Goal: Task Accomplishment & Management: Manage account settings

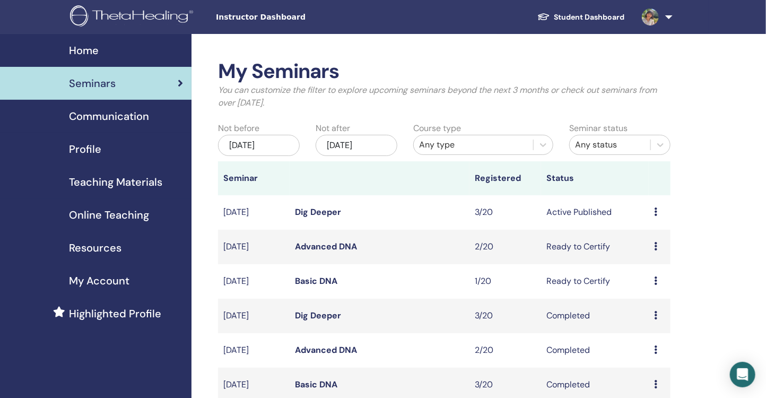
click at [175, 25] on img at bounding box center [133, 17] width 127 height 24
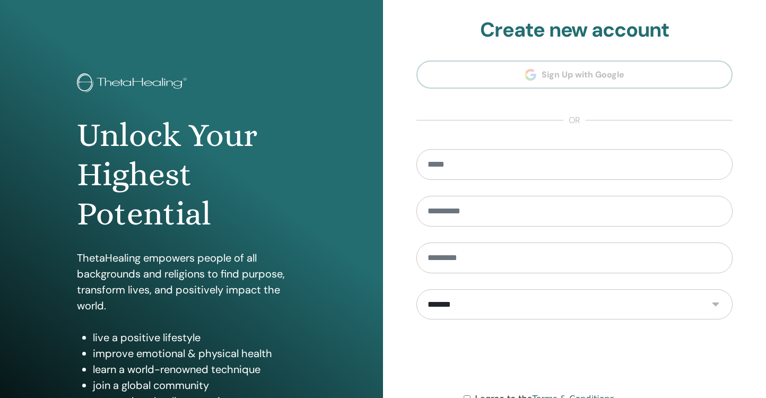
scroll to position [111, 0]
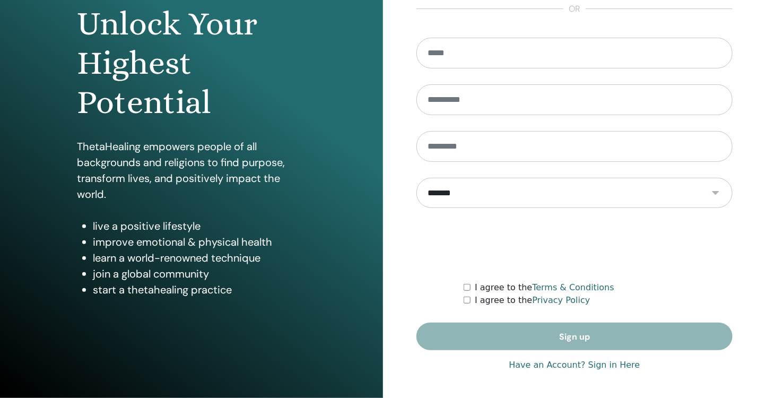
type input "**********"
click at [609, 362] on link "Have an Account? Sign in Here" at bounding box center [574, 365] width 131 height 13
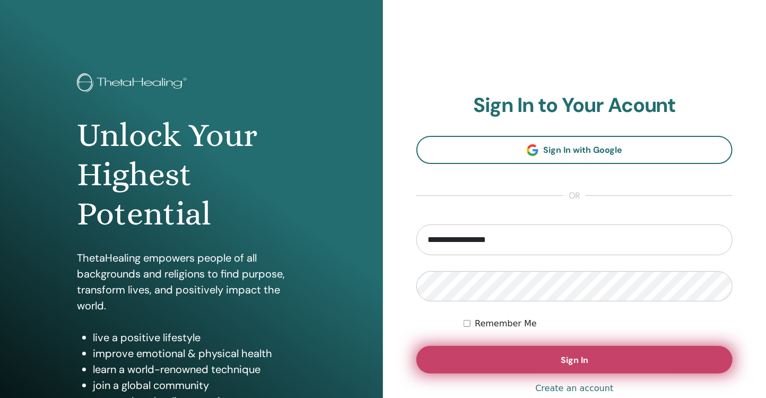
click at [569, 352] on button "Sign In" at bounding box center [575, 360] width 316 height 28
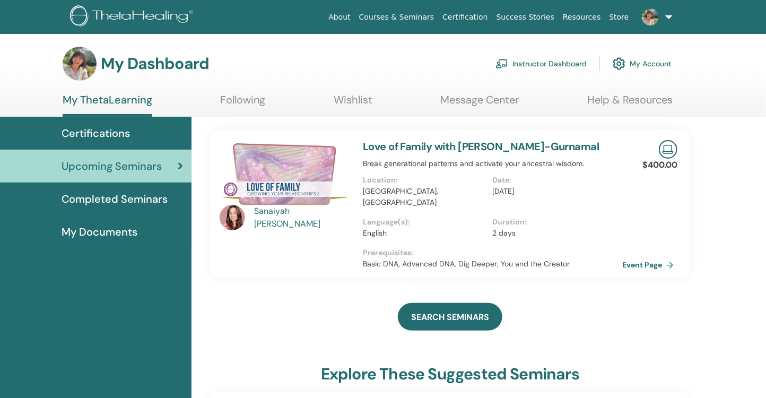
click at [515, 62] on link "Instructor Dashboard" at bounding box center [541, 63] width 91 height 23
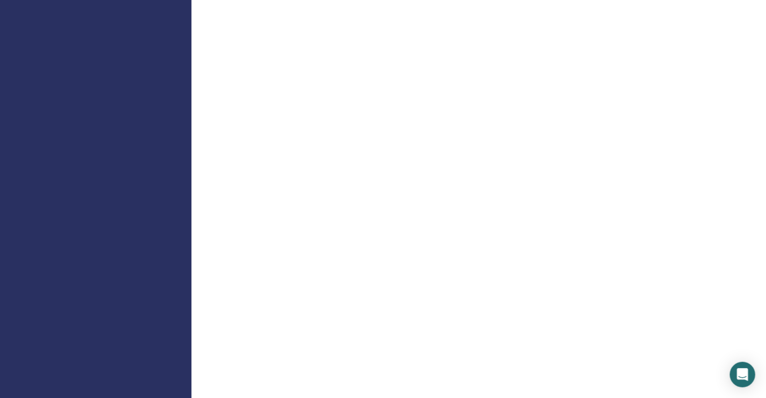
scroll to position [67, 0]
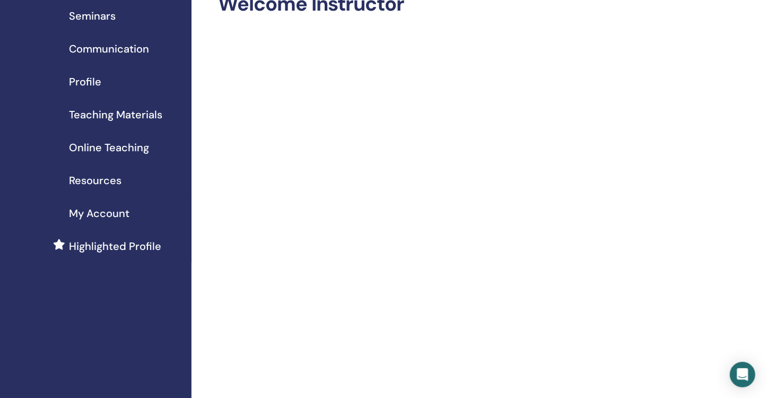
click at [118, 19] on div "Seminars" at bounding box center [95, 16] width 175 height 16
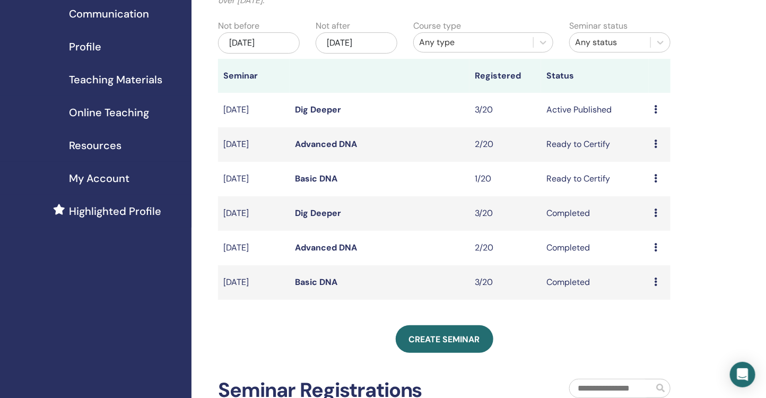
scroll to position [27, 0]
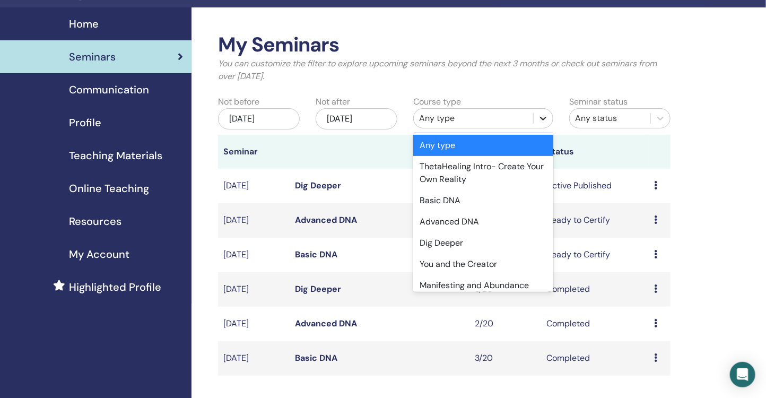
click at [541, 119] on icon at bounding box center [543, 118] width 11 height 11
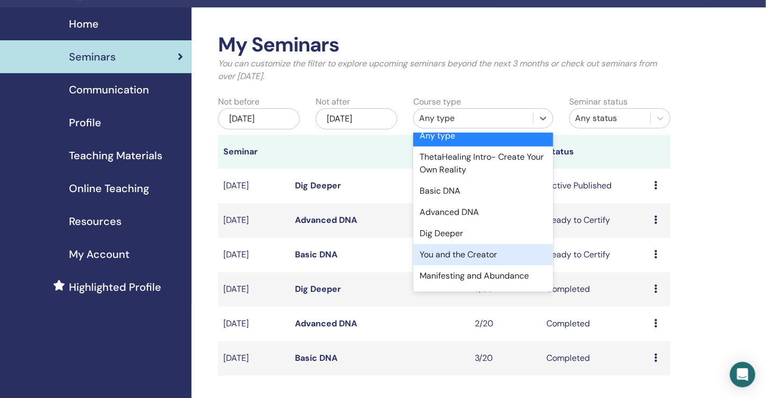
click at [496, 255] on div "You and the Creator" at bounding box center [483, 254] width 140 height 21
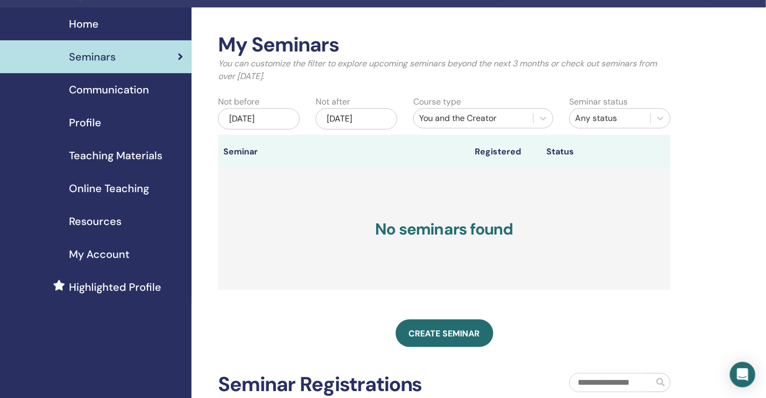
click at [280, 118] on div "Jun/05, 2025" at bounding box center [259, 118] width 82 height 21
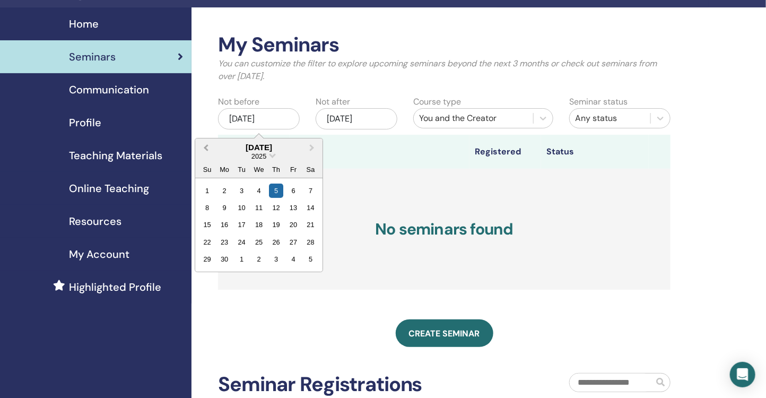
click at [206, 150] on button "Previous Month" at bounding box center [204, 148] width 17 height 17
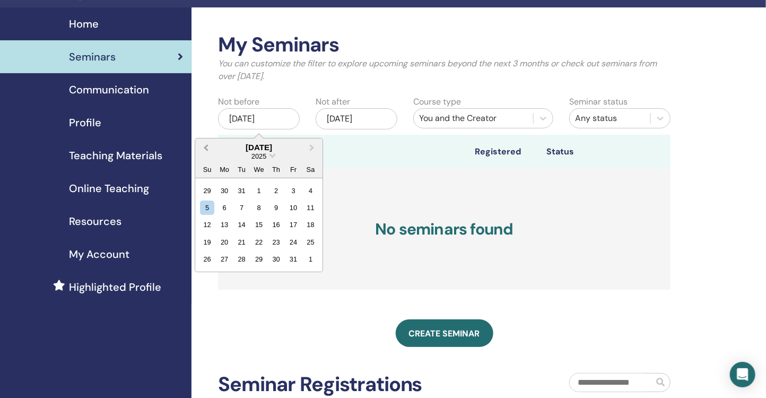
click at [206, 150] on button "Previous Month" at bounding box center [204, 148] width 17 height 17
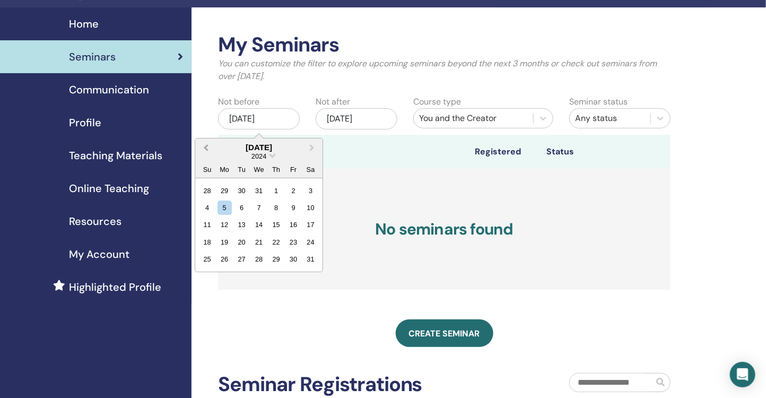
click at [206, 150] on button "Previous Month" at bounding box center [204, 148] width 17 height 17
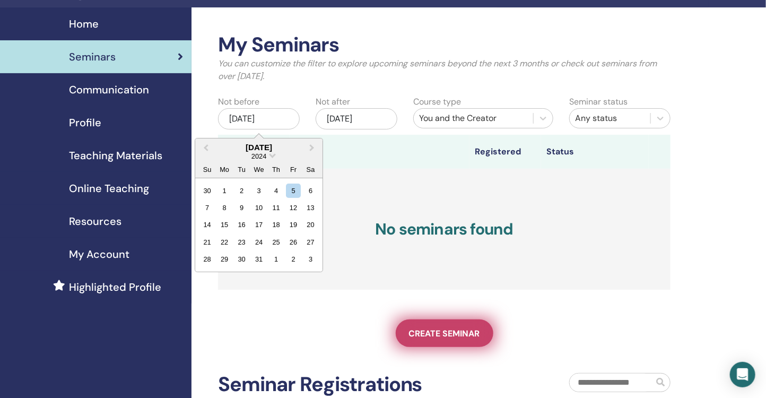
click at [463, 324] on link "Create seminar" at bounding box center [445, 333] width 98 height 28
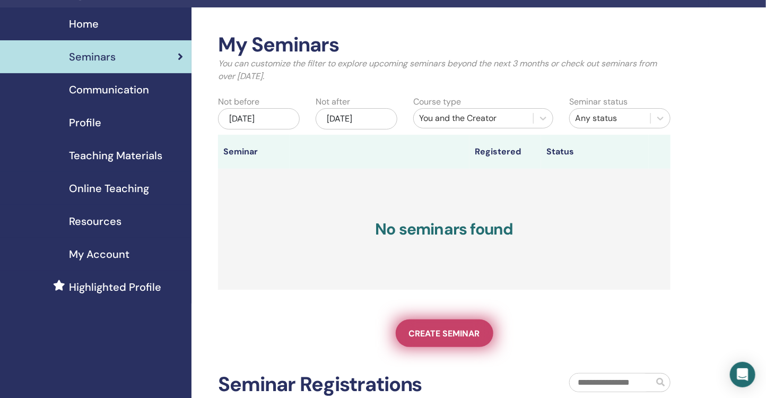
click at [463, 324] on link "Create seminar" at bounding box center [445, 333] width 98 height 28
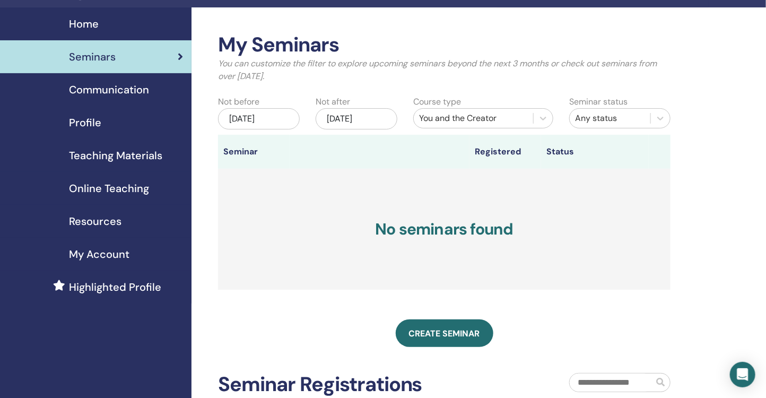
click at [551, 300] on div "My Seminars You can customize the filter to explore upcoming seminars beyond th…" at bounding box center [444, 286] width 453 height 507
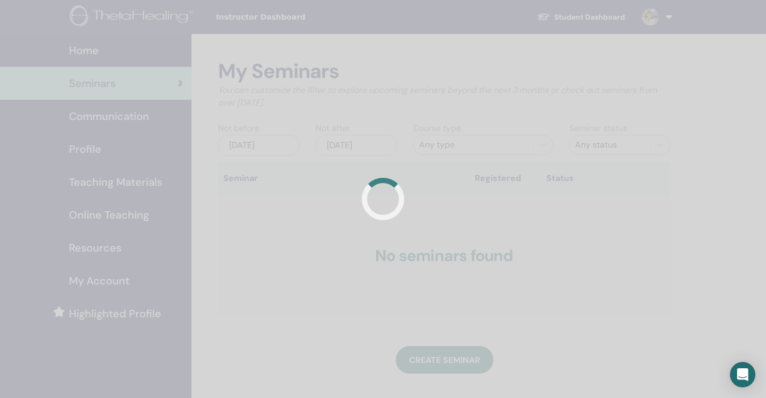
scroll to position [27, 0]
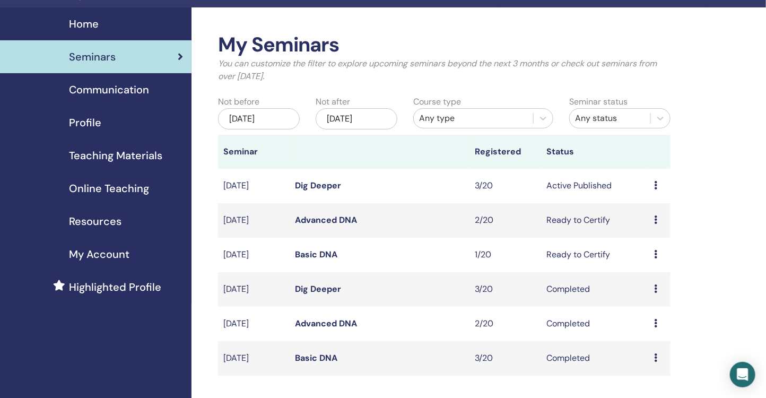
click at [278, 120] on div "[DATE]" at bounding box center [259, 118] width 82 height 21
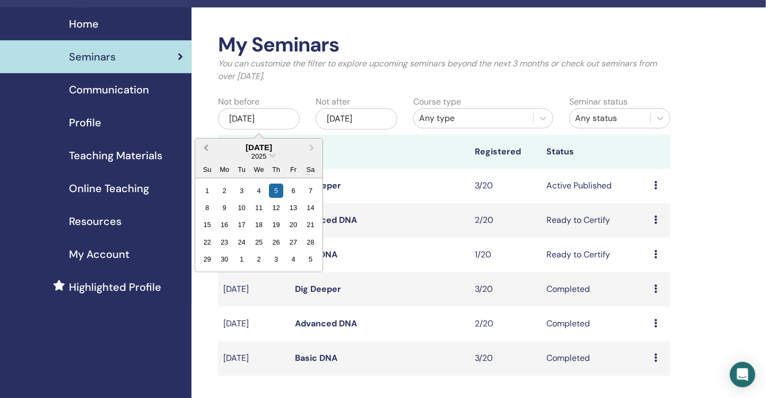
click at [206, 147] on span "Previous Month" at bounding box center [206, 147] width 0 height 11
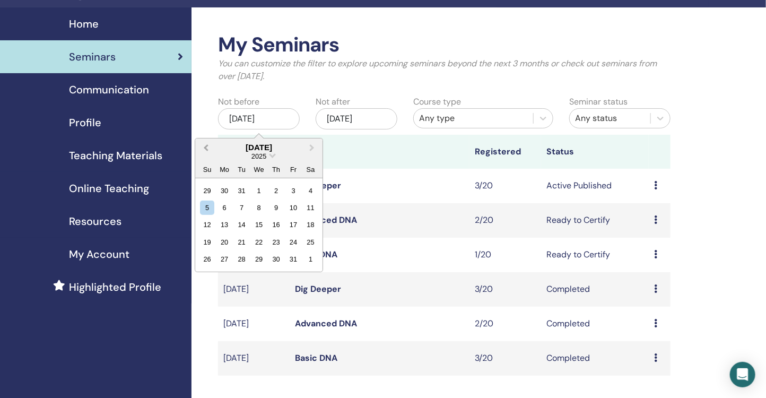
click at [206, 147] on span "Previous Month" at bounding box center [206, 147] width 0 height 11
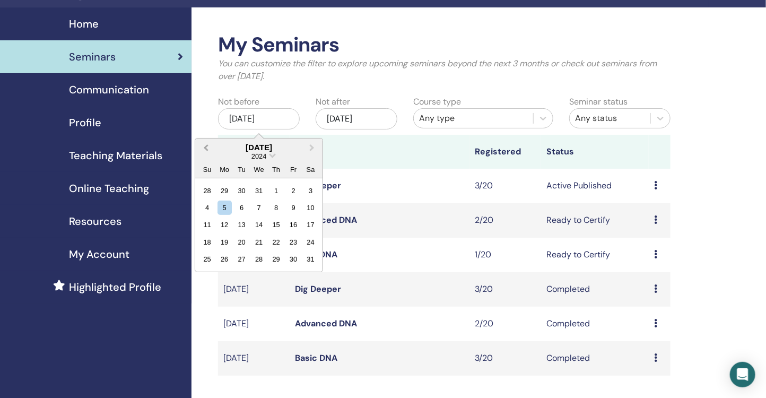
click at [206, 147] on span "Previous Month" at bounding box center [206, 147] width 0 height 11
click at [480, 123] on div "Any type" at bounding box center [473, 118] width 109 height 13
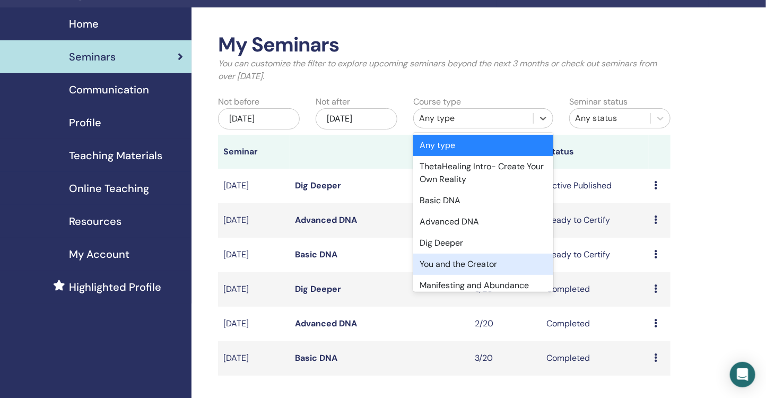
click at [483, 260] on div "You and the Creator" at bounding box center [483, 264] width 140 height 21
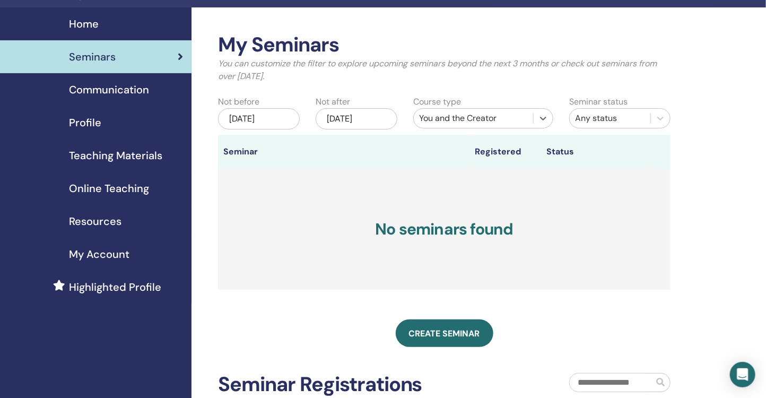
click at [257, 114] on div "Jun/05, 2025" at bounding box center [259, 118] width 82 height 21
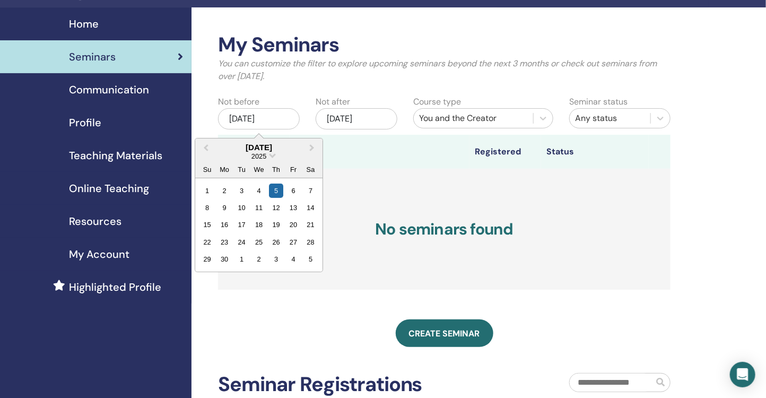
click at [212, 143] on div "June 2025" at bounding box center [258, 147] width 127 height 9
click at [206, 146] on span "Previous Month" at bounding box center [206, 147] width 0 height 11
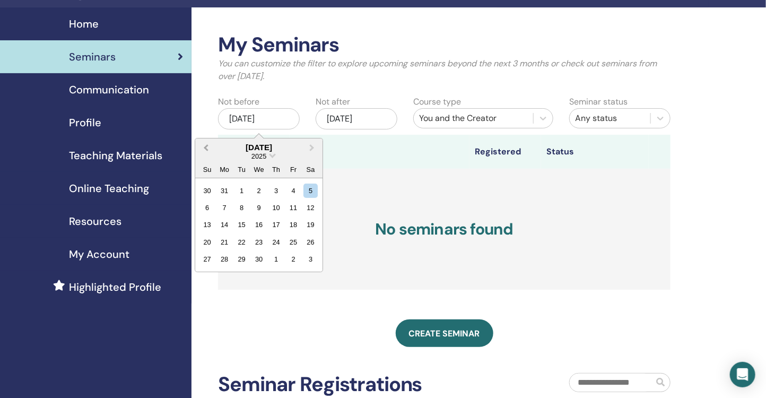
click at [206, 146] on span "Previous Month" at bounding box center [206, 147] width 0 height 11
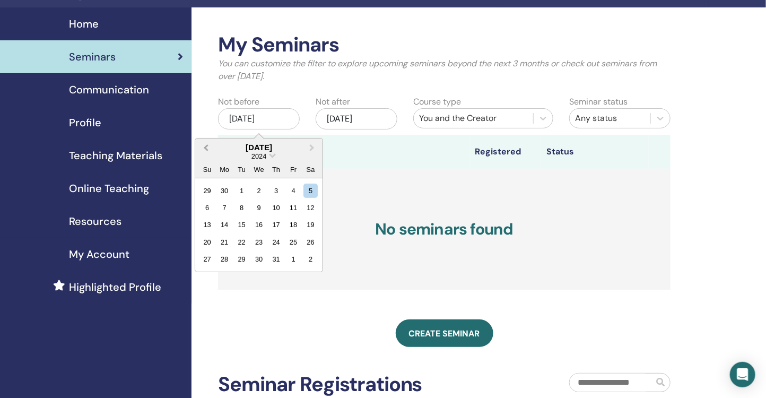
click at [206, 146] on span "Previous Month" at bounding box center [206, 147] width 0 height 11
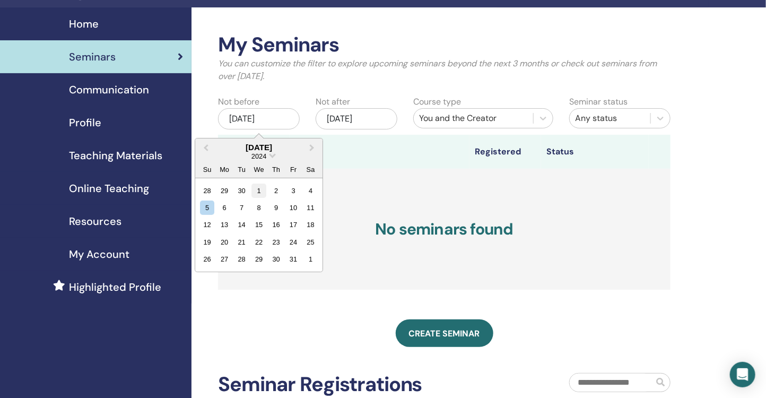
click at [256, 189] on div "1" at bounding box center [259, 190] width 14 height 14
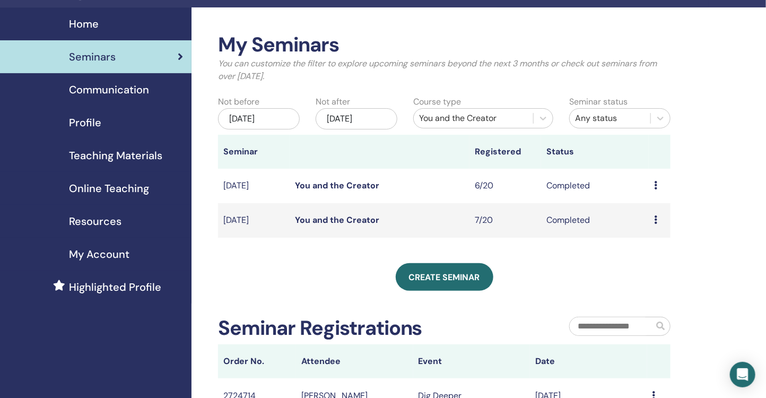
click at [340, 219] on link "You and the Creator" at bounding box center [337, 219] width 84 height 11
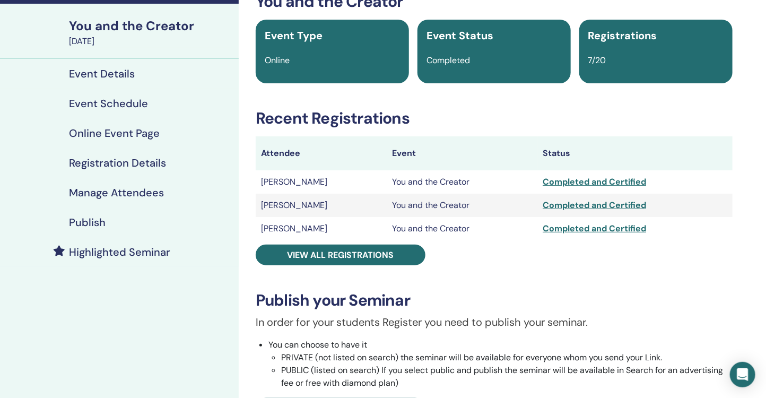
scroll to position [46, 0]
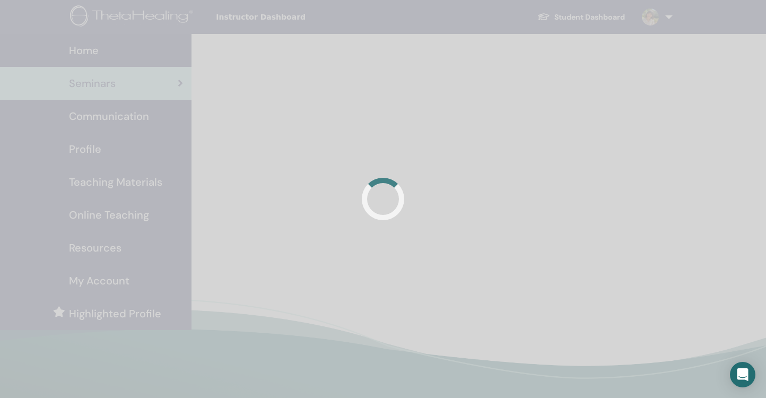
scroll to position [27, 0]
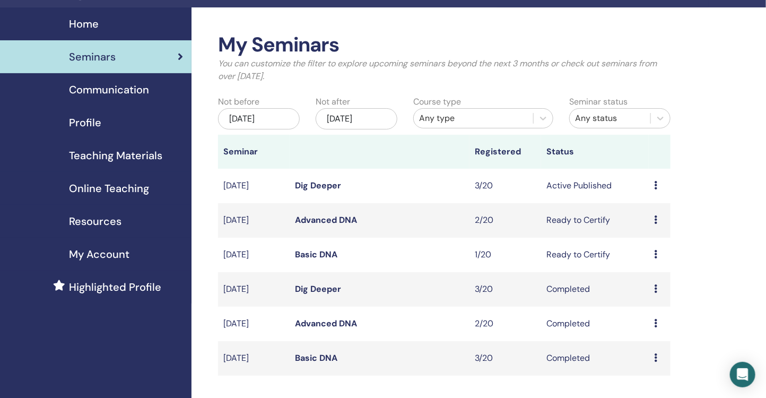
click at [261, 118] on div "[DATE]" at bounding box center [259, 118] width 82 height 21
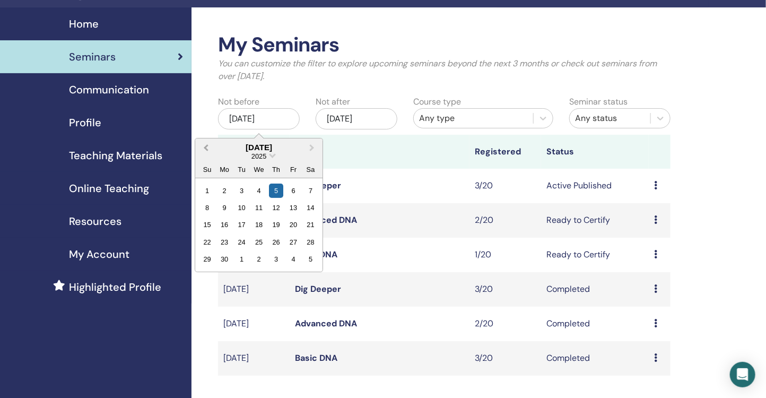
click at [206, 147] on span "Previous Month" at bounding box center [206, 147] width 0 height 11
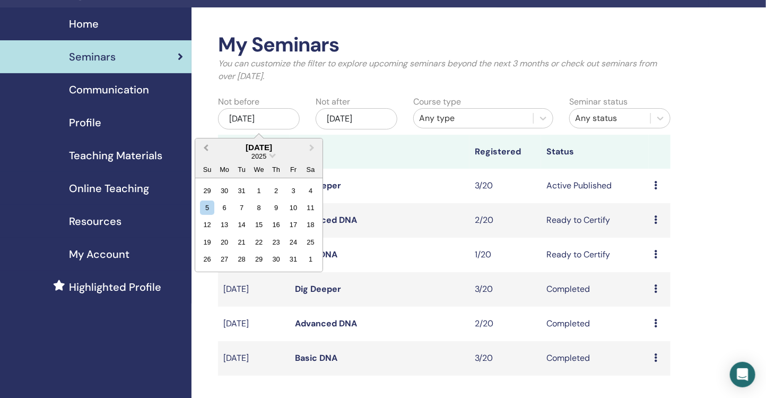
click at [206, 147] on span "Previous Month" at bounding box center [206, 147] width 0 height 11
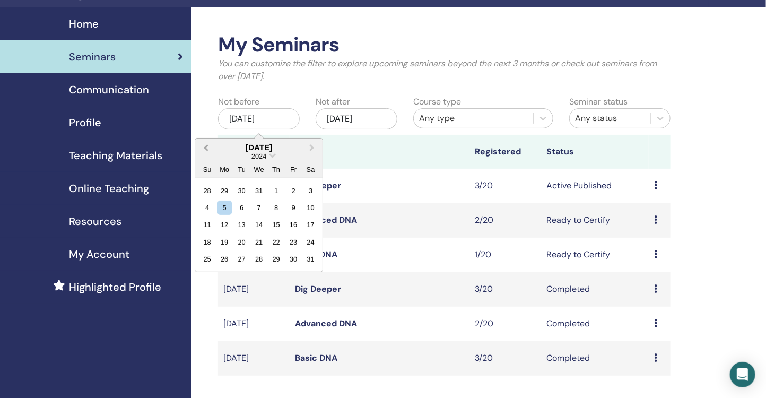
click at [206, 147] on span "Previous Month" at bounding box center [206, 147] width 0 height 11
click at [733, 189] on div "My Seminars You can customize the filter to explore upcoming seminars beyond th…" at bounding box center [479, 388] width 575 height 763
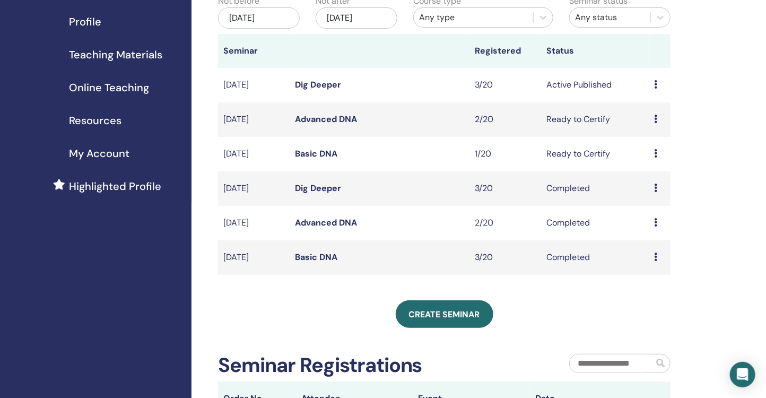
scroll to position [73, 0]
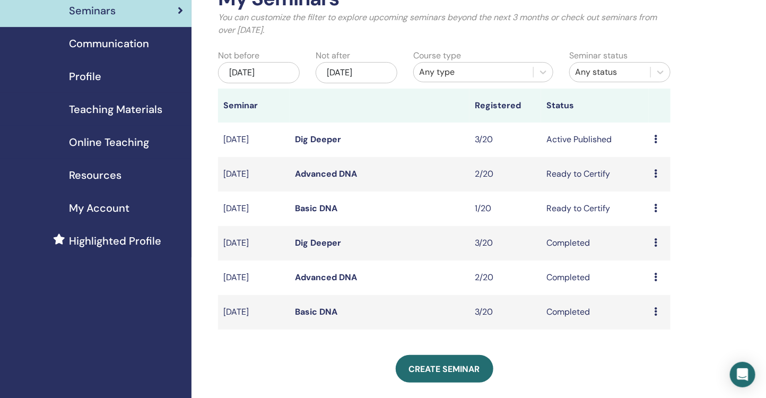
click at [298, 75] on div "[DATE]" at bounding box center [259, 72] width 82 height 21
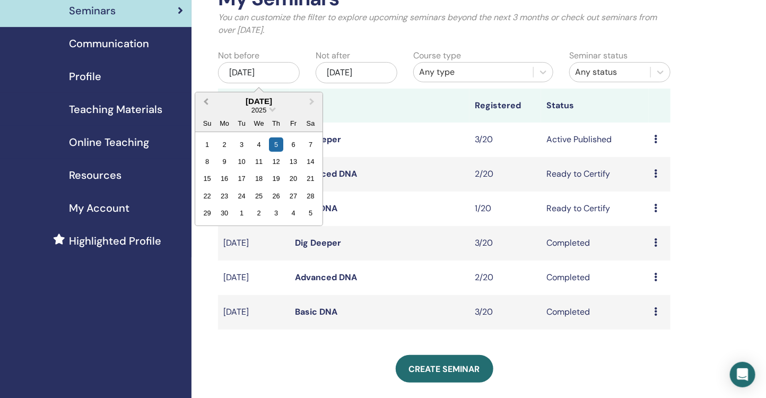
click at [210, 105] on button "Previous Month" at bounding box center [204, 101] width 17 height 17
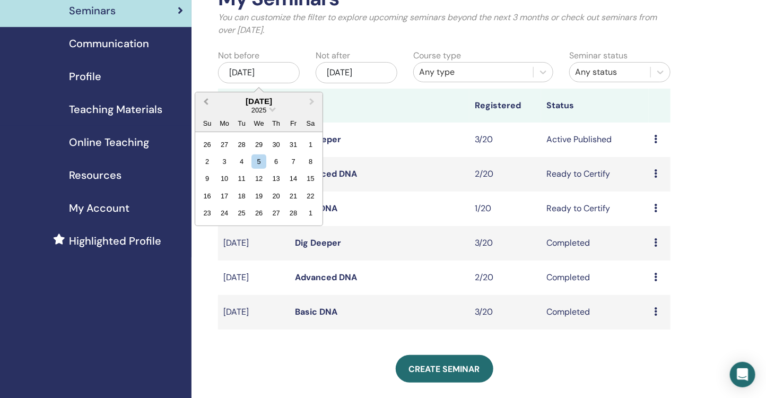
click at [210, 105] on button "Previous Month" at bounding box center [204, 101] width 17 height 17
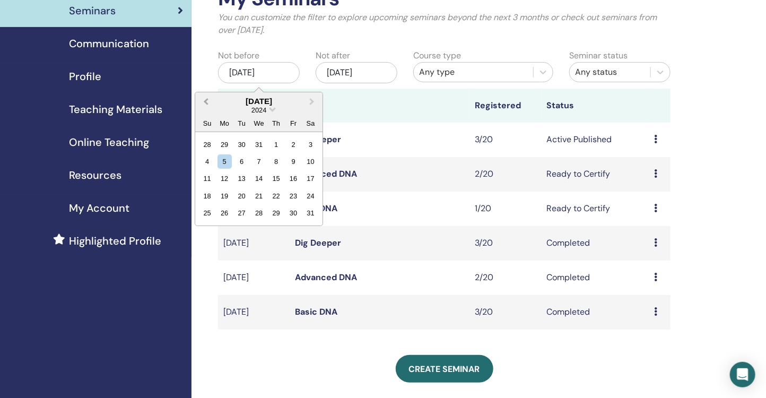
click at [210, 105] on button "Previous Month" at bounding box center [204, 101] width 17 height 17
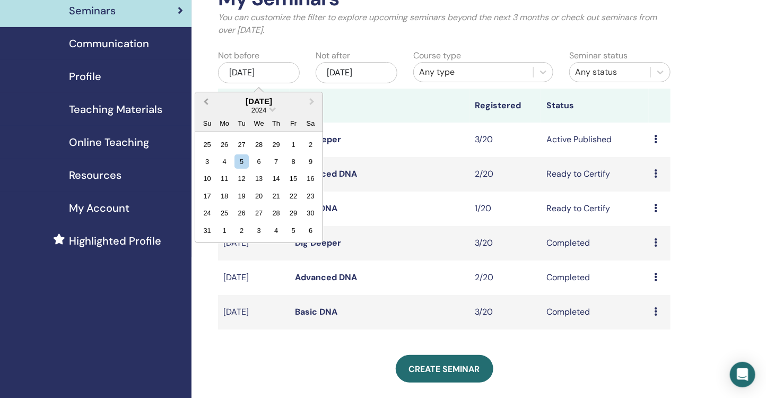
click at [210, 105] on button "Previous Month" at bounding box center [204, 101] width 17 height 17
click at [277, 145] on div "30" at bounding box center [276, 144] width 14 height 14
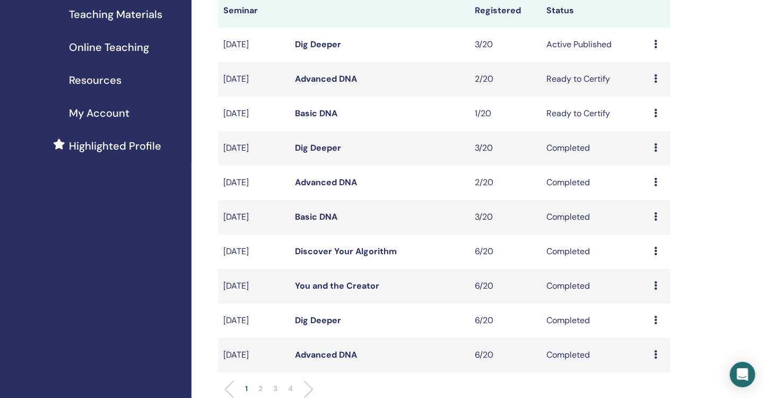
scroll to position [178, 0]
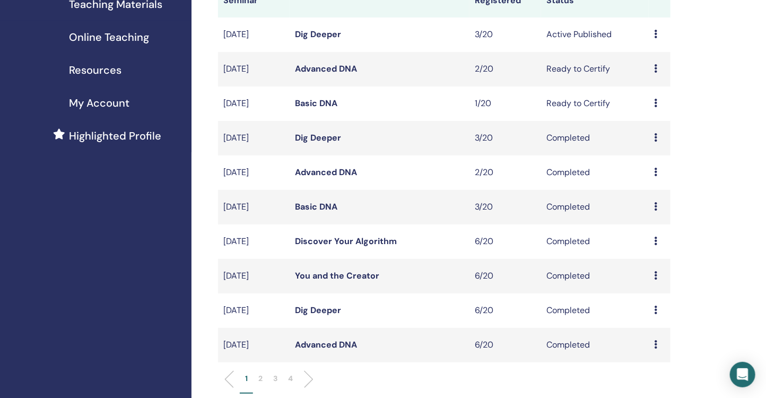
click at [262, 382] on p "2" at bounding box center [260, 378] width 4 height 11
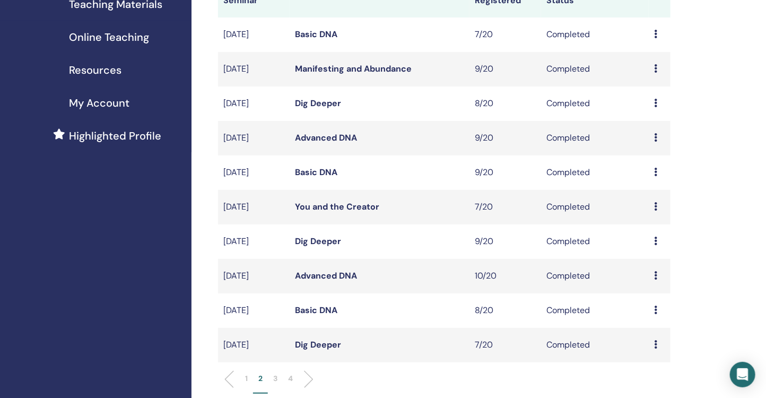
click at [274, 381] on p "3" at bounding box center [275, 378] width 4 height 11
click at [316, 209] on link "You and the Creator" at bounding box center [337, 206] width 84 height 11
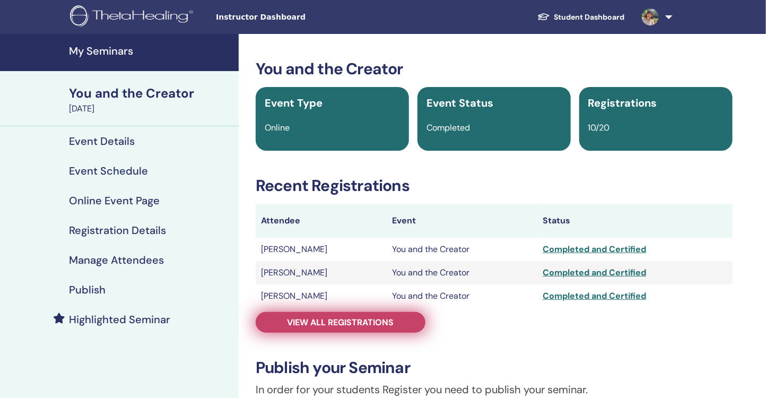
click at [323, 322] on span "View all registrations" at bounding box center [341, 322] width 107 height 11
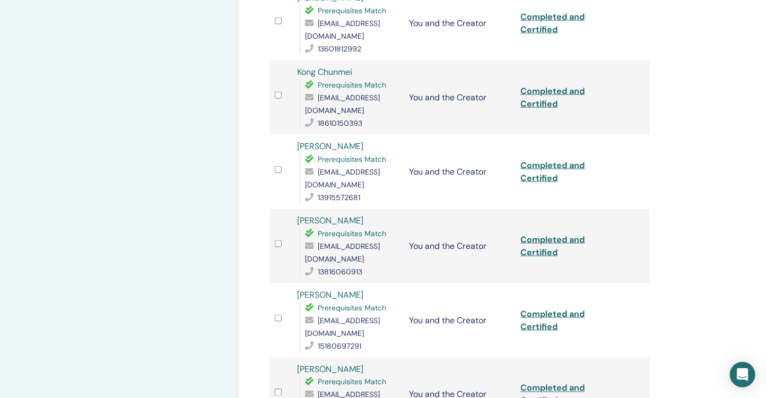
scroll to position [485, 0]
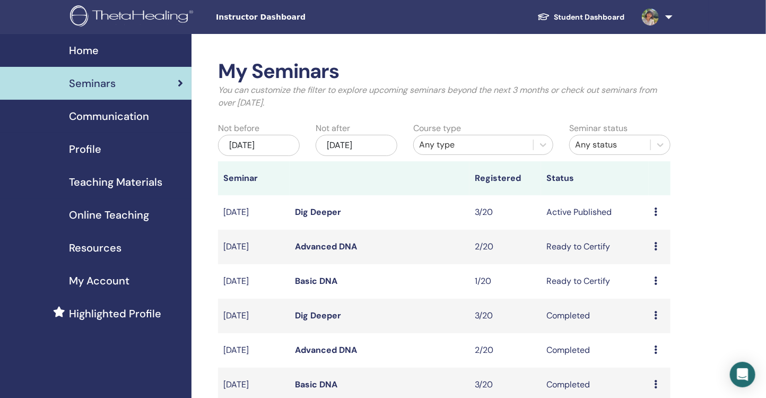
click at [285, 147] on div "[DATE]" at bounding box center [259, 145] width 82 height 21
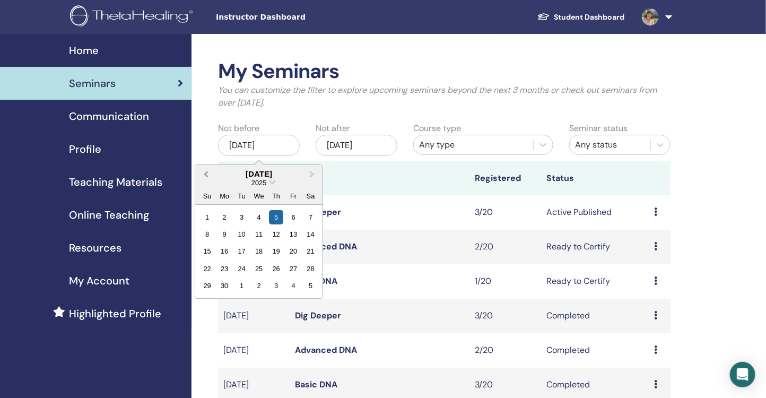
click at [210, 177] on button "Previous Month" at bounding box center [204, 174] width 17 height 17
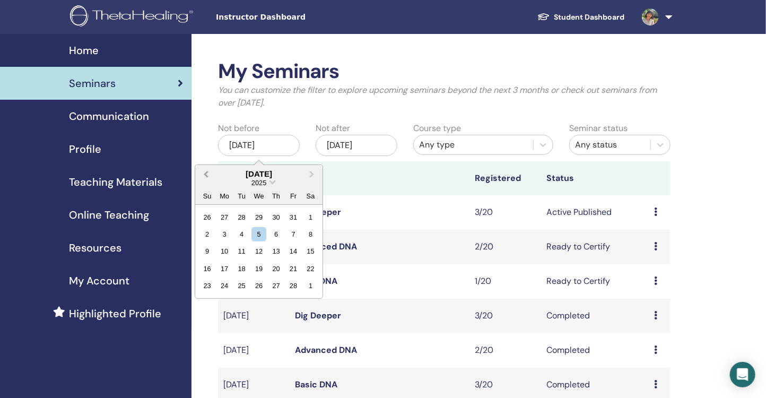
click at [210, 177] on button "Previous Month" at bounding box center [204, 174] width 17 height 17
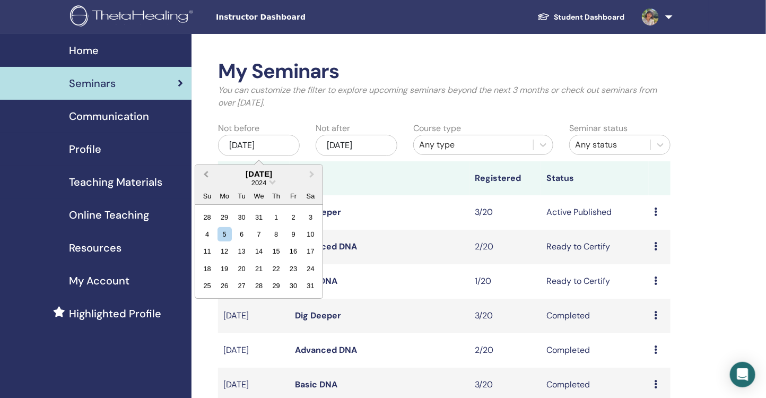
click at [210, 177] on button "Previous Month" at bounding box center [204, 174] width 17 height 17
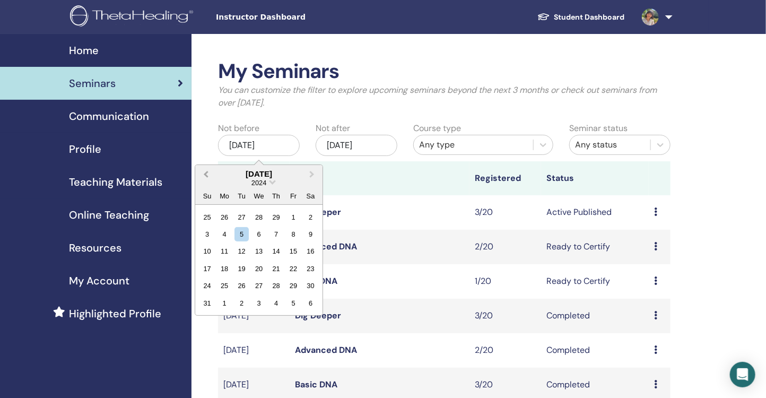
click at [210, 177] on button "Previous Month" at bounding box center [204, 174] width 17 height 17
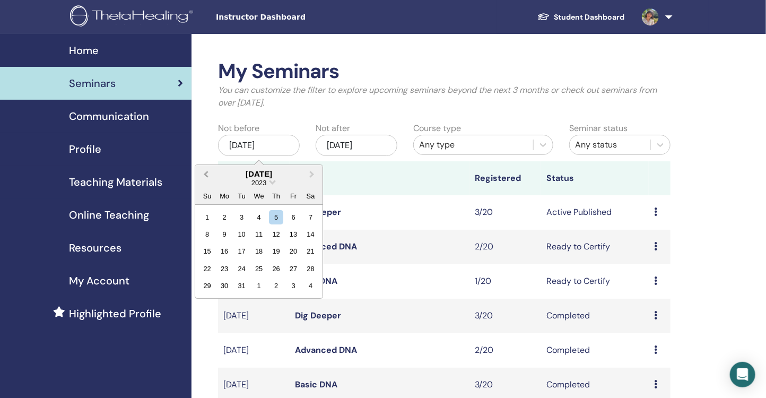
click at [210, 177] on button "Previous Month" at bounding box center [204, 174] width 17 height 17
click at [294, 217] on div "4" at bounding box center [293, 217] width 14 height 14
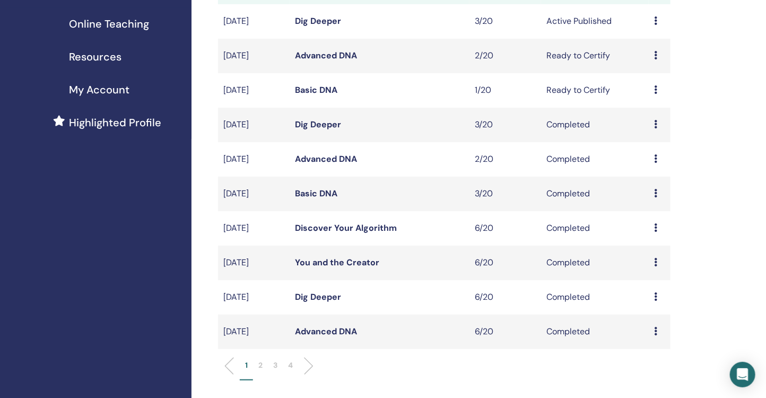
scroll to position [200, 0]
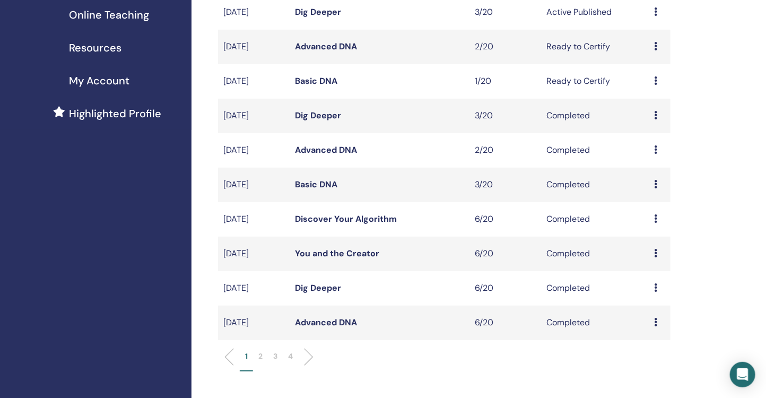
click at [276, 357] on p "3" at bounding box center [275, 356] width 4 height 11
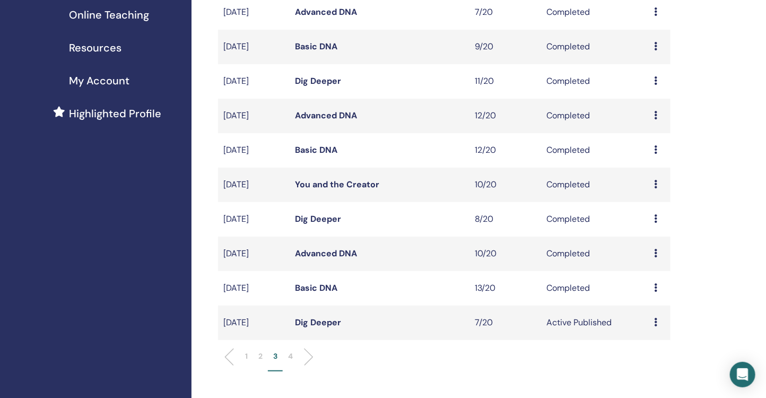
click at [261, 355] on p "2" at bounding box center [260, 356] width 4 height 11
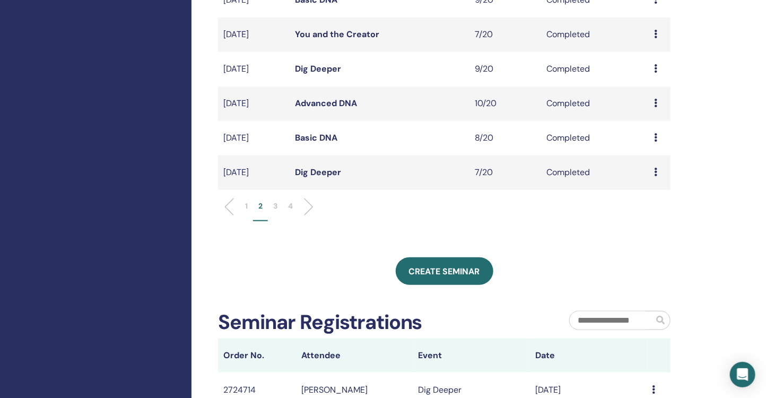
scroll to position [351, 0]
click at [292, 204] on p "4" at bounding box center [290, 205] width 5 height 11
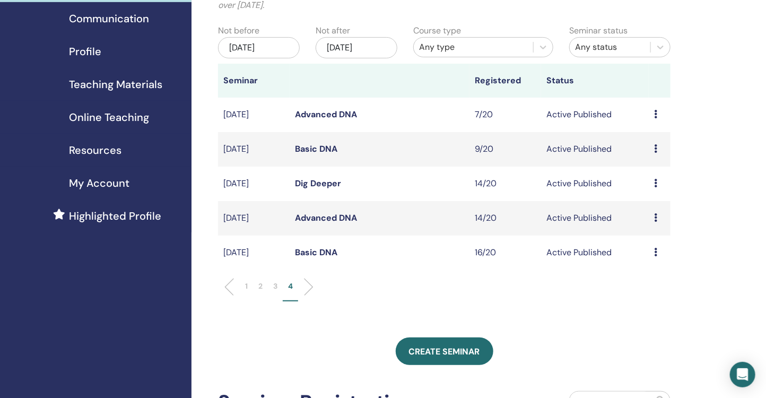
scroll to position [102, 0]
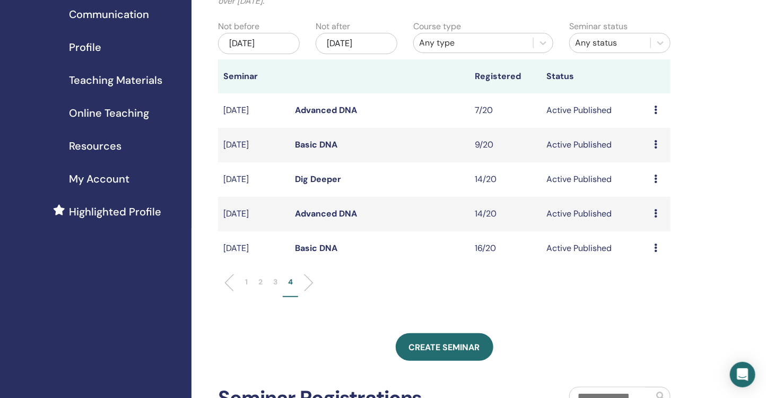
click at [260, 282] on p "2" at bounding box center [260, 281] width 4 height 11
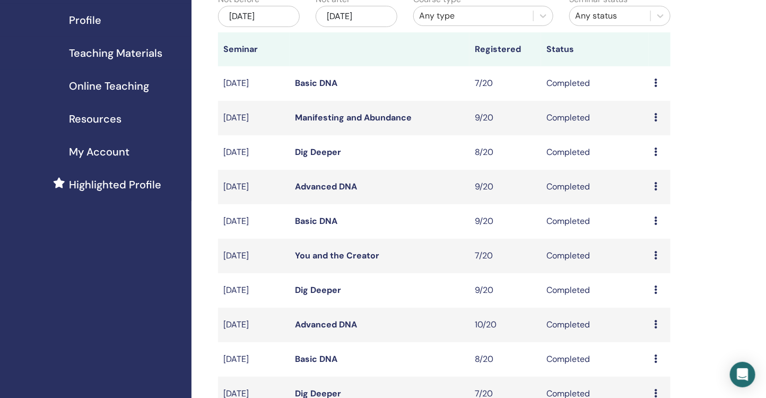
scroll to position [130, 0]
click at [322, 252] on link "You and the Creator" at bounding box center [337, 254] width 84 height 11
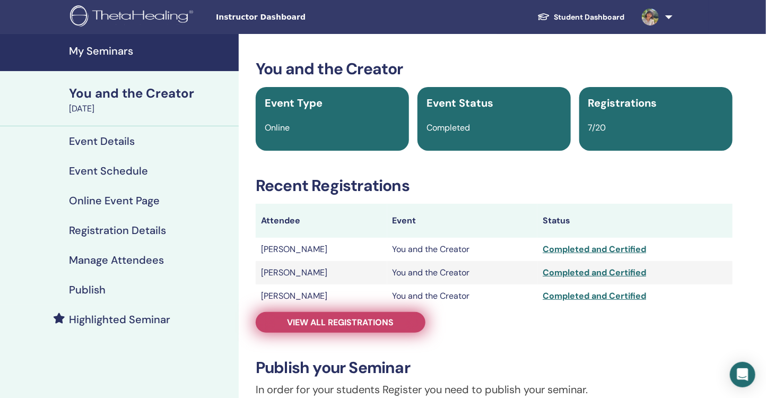
click at [382, 324] on span "View all registrations" at bounding box center [341, 322] width 107 height 11
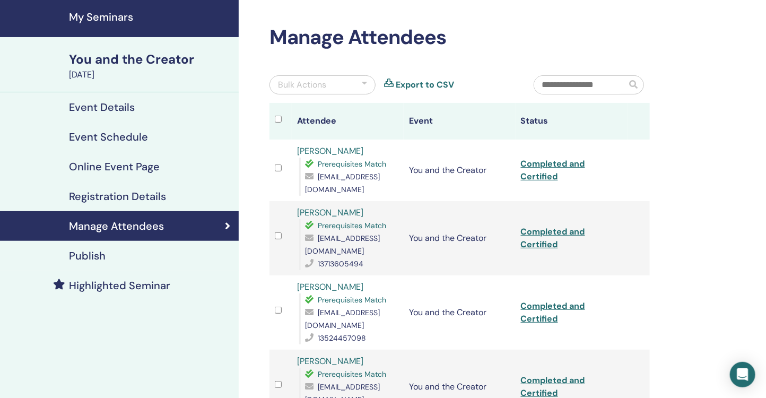
scroll to position [77, 0]
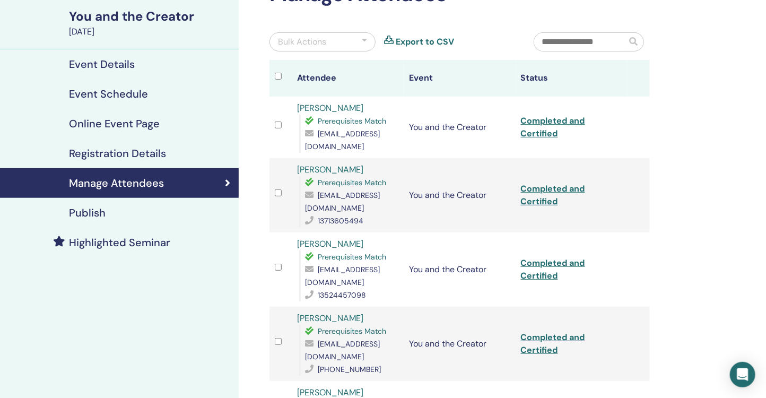
click at [324, 313] on link "[PERSON_NAME]" at bounding box center [330, 318] width 66 height 11
